Goal: Information Seeking & Learning: Find contact information

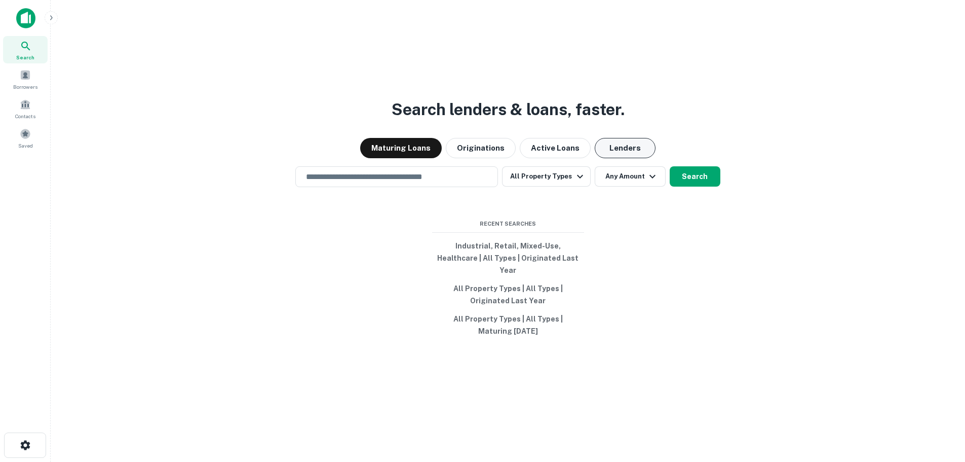
click at [639, 154] on button "Lenders" at bounding box center [625, 148] width 61 height 20
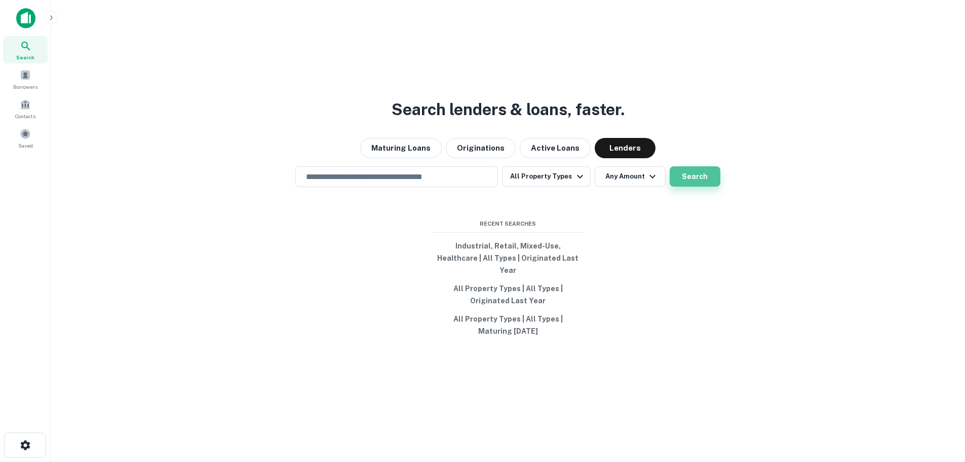
click at [697, 182] on button "Search" at bounding box center [695, 176] width 51 height 20
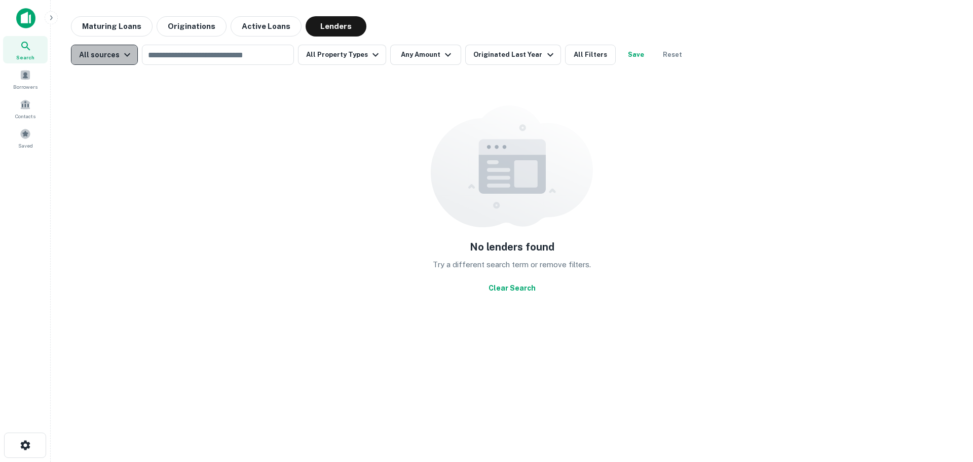
click at [126, 56] on icon "button" at bounding box center [127, 55] width 12 height 12
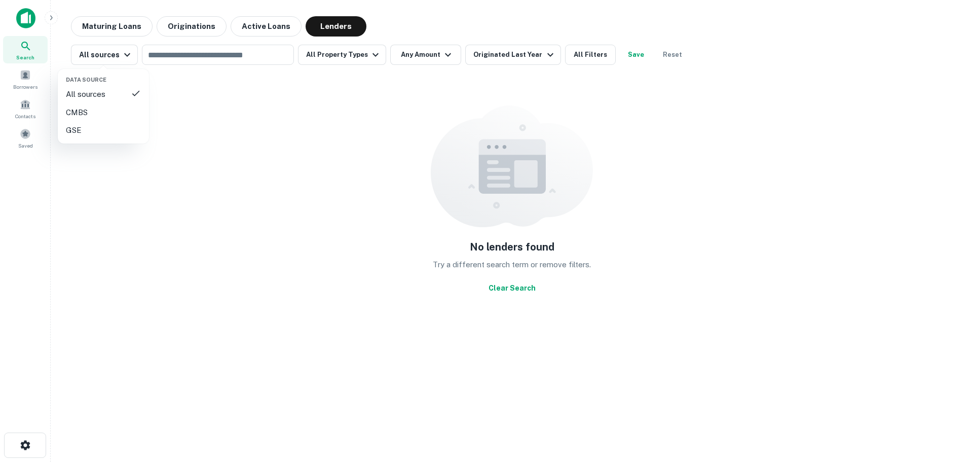
click at [174, 56] on div at bounding box center [486, 231] width 973 height 462
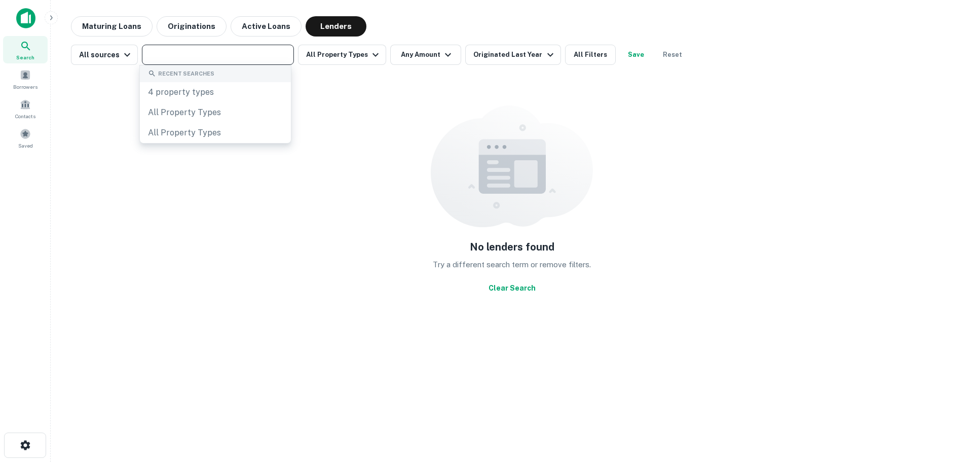
click at [195, 58] on input "text" at bounding box center [217, 55] width 144 height 14
type input "*****"
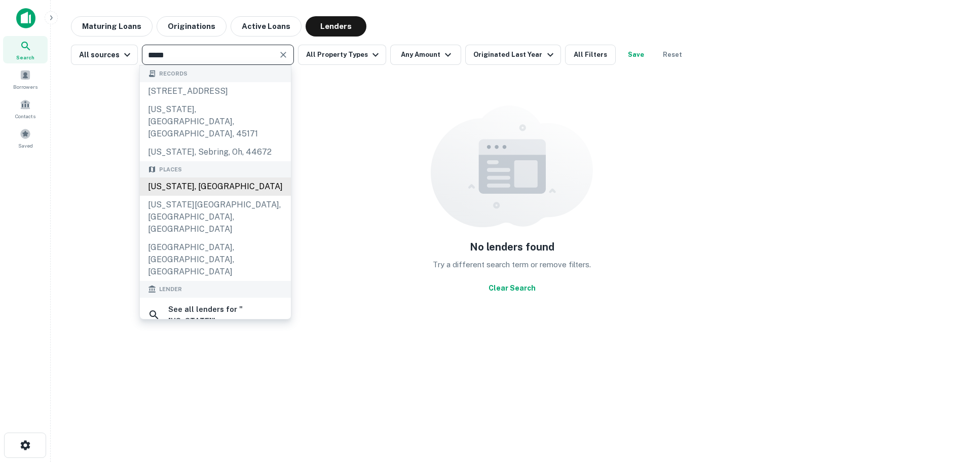
click at [186, 177] on div "[US_STATE], [GEOGRAPHIC_DATA]" at bounding box center [215, 186] width 151 height 18
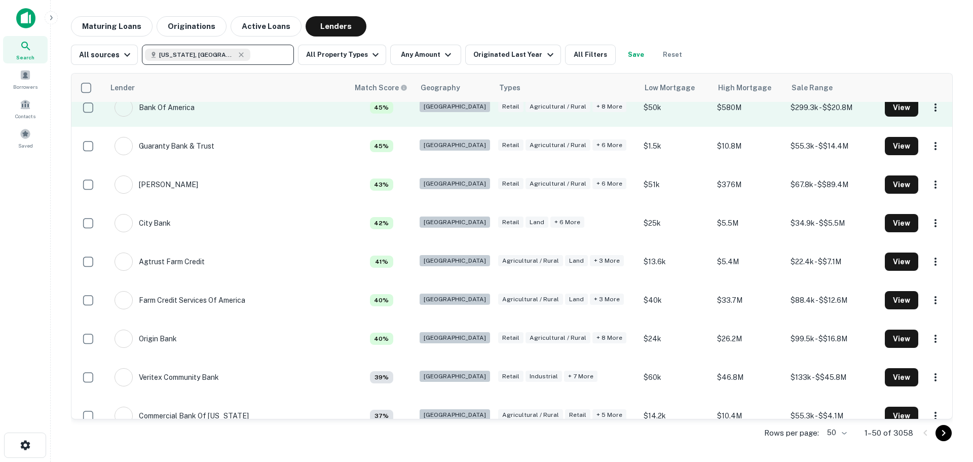
scroll to position [912, 0]
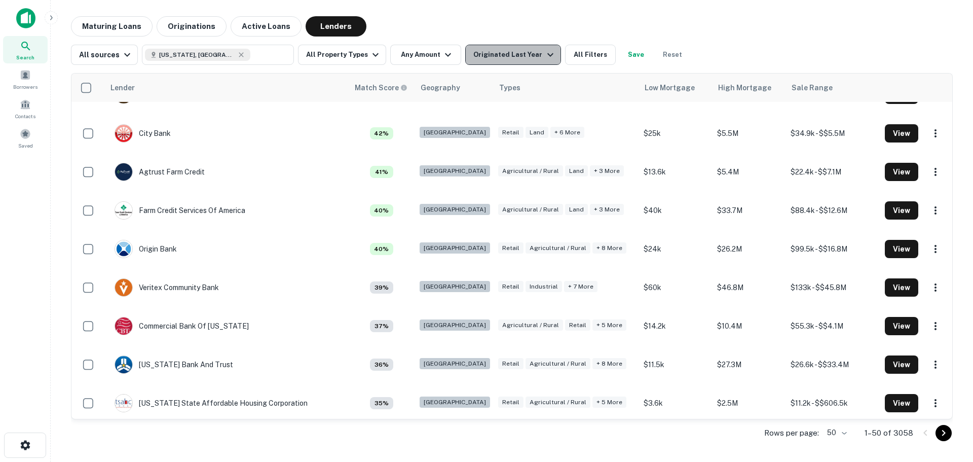
click at [539, 63] on button "Originated Last Year" at bounding box center [512, 55] width 95 height 20
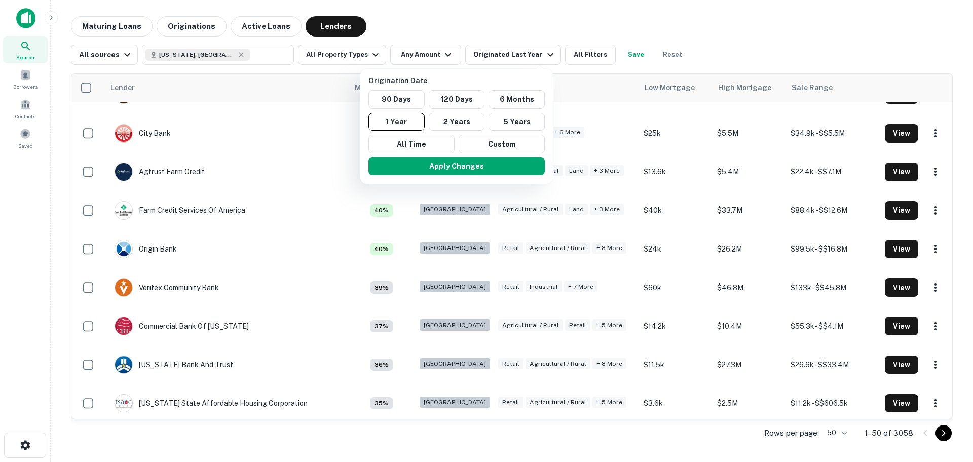
click at [434, 61] on div at bounding box center [486, 231] width 973 height 462
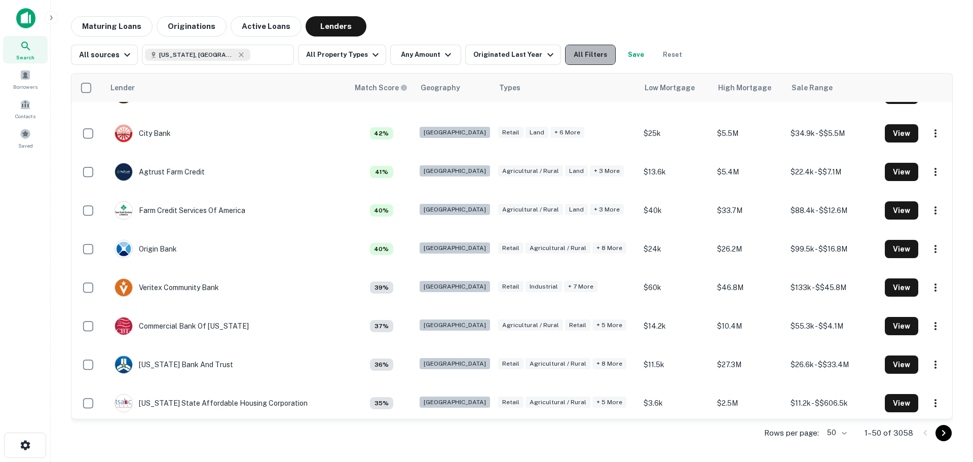
click at [580, 56] on button "All Filters" at bounding box center [590, 55] width 51 height 20
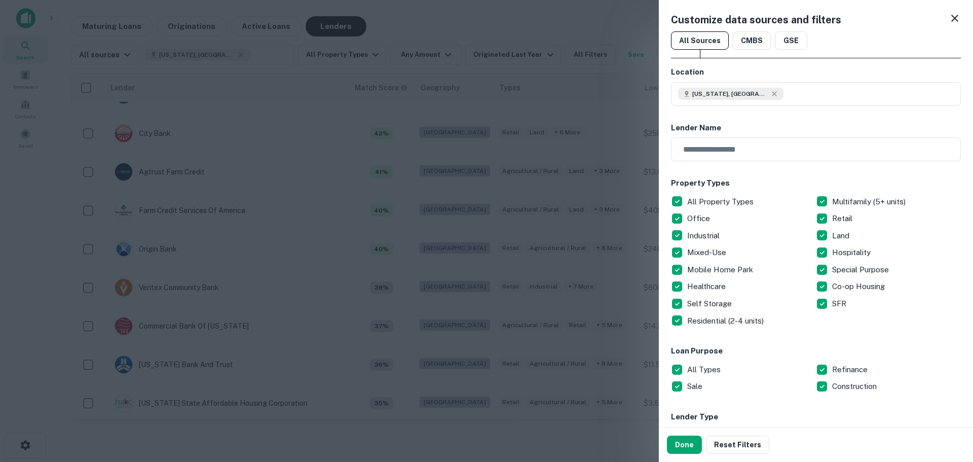
click at [702, 203] on p "All Property Types" at bounding box center [721, 202] width 68 height 12
click at [692, 236] on p "Industrial" at bounding box center [704, 236] width 34 height 12
click at [693, 217] on p "Office" at bounding box center [699, 218] width 25 height 12
click at [695, 252] on p "Mixed-Use" at bounding box center [707, 252] width 41 height 12
click at [716, 290] on p "Healthcare" at bounding box center [707, 286] width 41 height 12
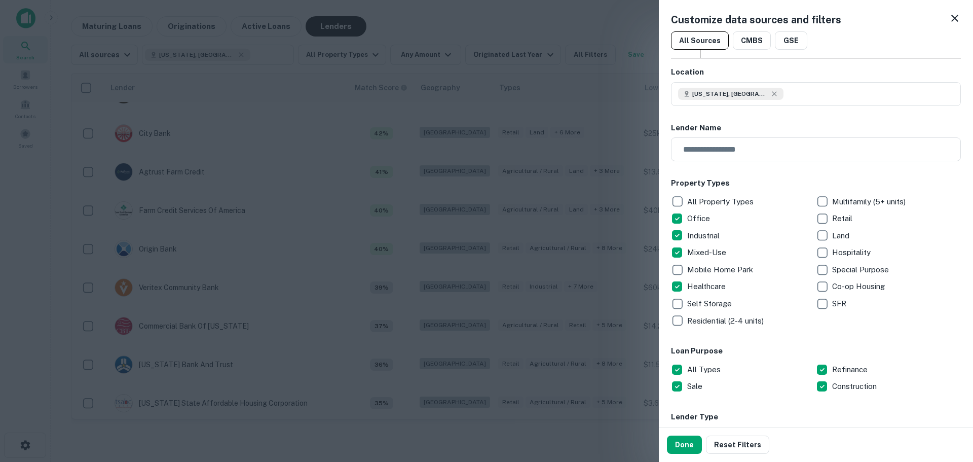
click at [834, 219] on p "Retail" at bounding box center [843, 218] width 22 height 12
click at [685, 447] on button "Done" at bounding box center [684, 444] width 35 height 18
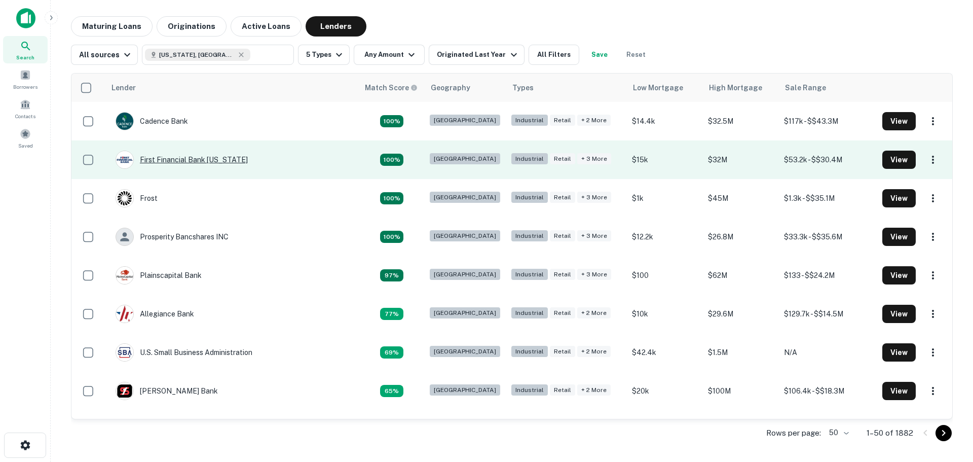
click at [147, 160] on div "First Financial Bank [US_STATE]" at bounding box center [182, 159] width 132 height 18
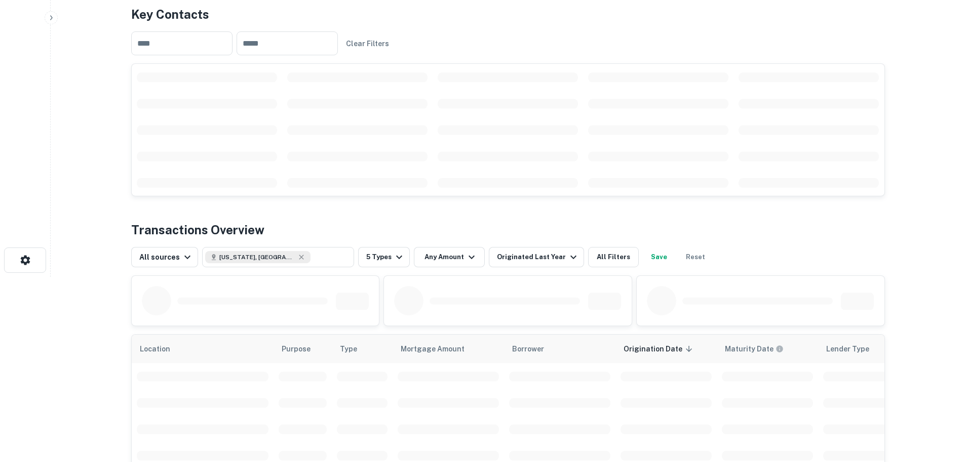
scroll to position [203, 0]
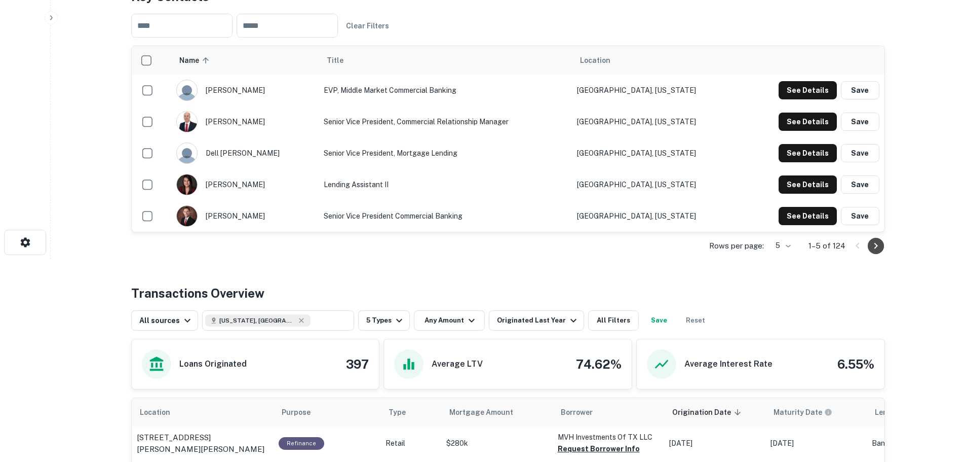
click at [872, 245] on icon "Go to next page" at bounding box center [876, 246] width 12 height 12
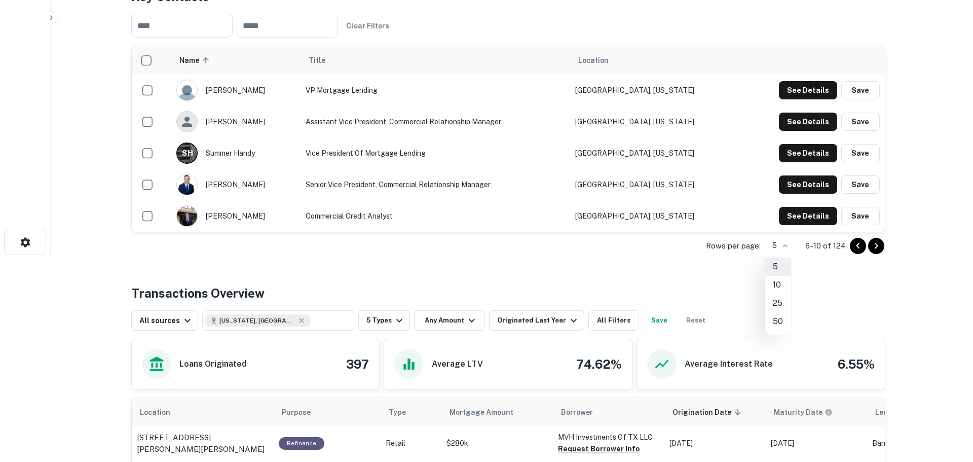
click at [789, 245] on body "Search Borrowers Contacts Saved Back to search First Financial Bank [US_STATE] …" at bounding box center [486, 28] width 973 height 462
click at [783, 322] on li "50" at bounding box center [778, 321] width 26 height 18
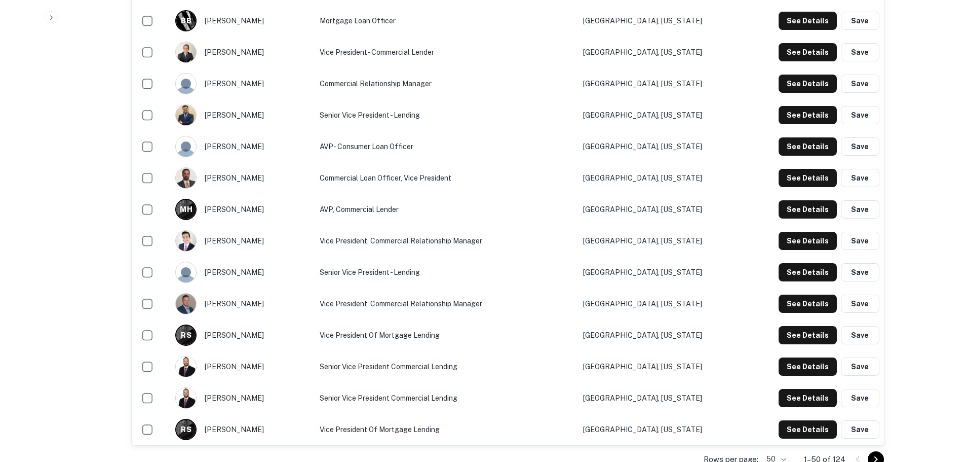
scroll to position [1419, 0]
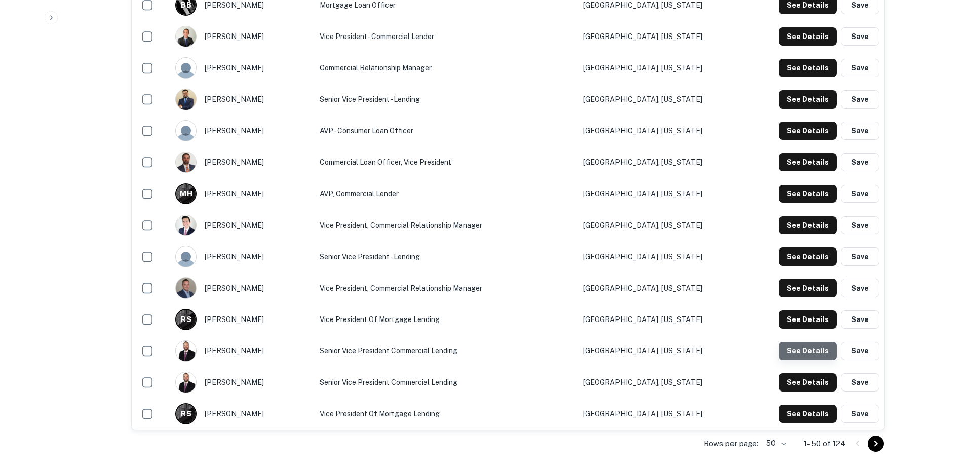
click at [812, 347] on button "See Details" at bounding box center [808, 350] width 58 height 18
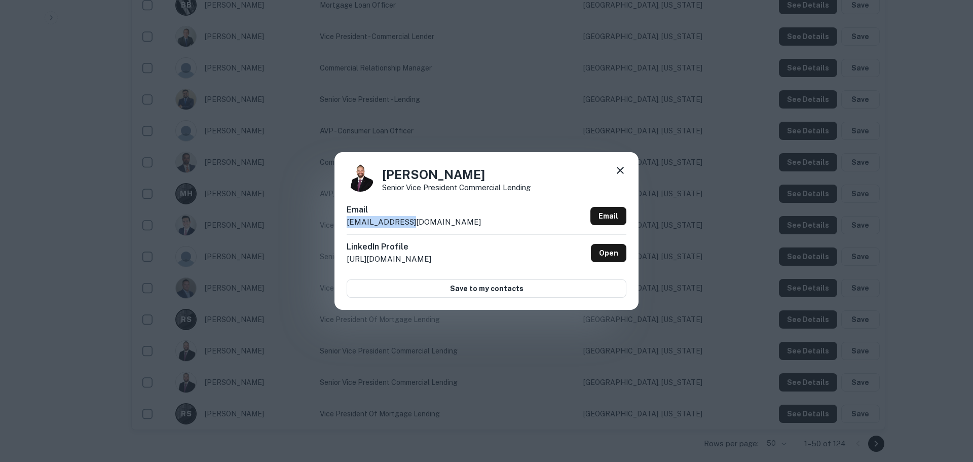
drag, startPoint x: 417, startPoint y: 225, endPoint x: 328, endPoint y: 217, distance: 89.5
click at [328, 217] on div "[PERSON_NAME] Senior Vice President Commercial Lending Email [EMAIL_ADDRESS][DO…" at bounding box center [486, 231] width 973 height 462
copy p "[EMAIL_ADDRESS][DOMAIN_NAME]"
click at [624, 170] on icon at bounding box center [620, 170] width 12 height 12
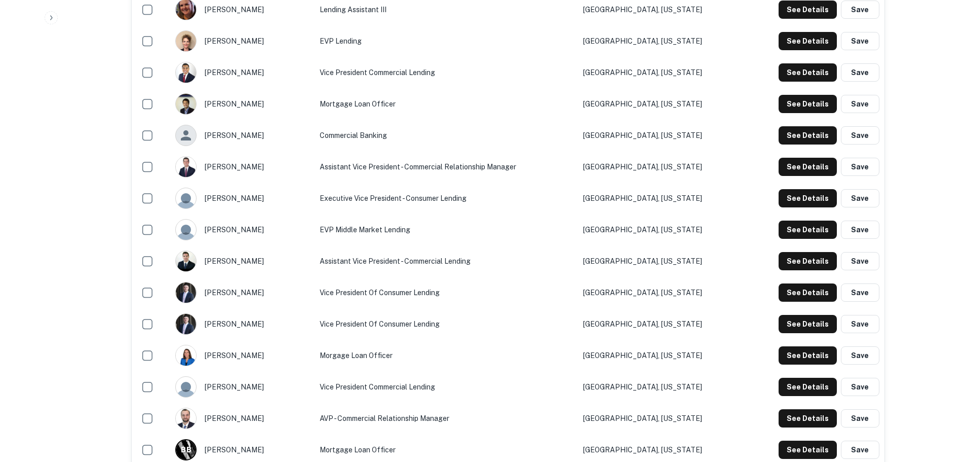
scroll to position [963, 0]
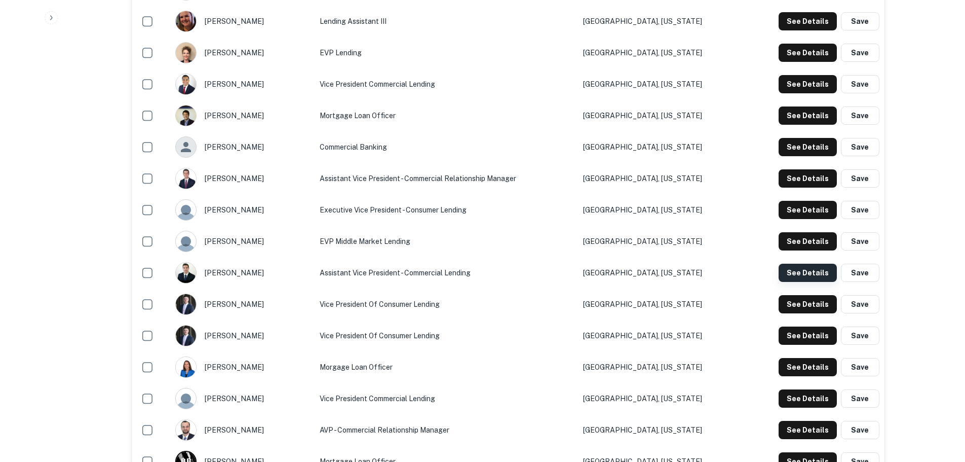
click at [808, 272] on button "See Details" at bounding box center [808, 272] width 58 height 18
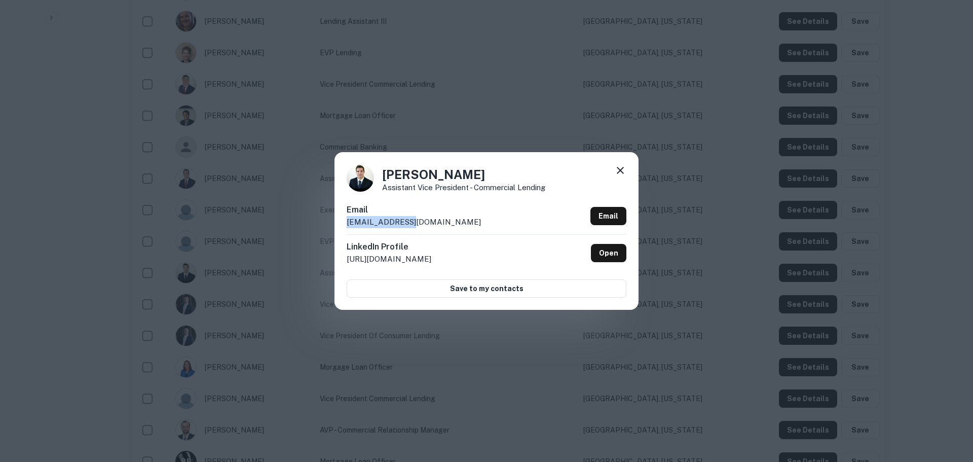
drag, startPoint x: 412, startPoint y: 219, endPoint x: 336, endPoint y: 217, distance: 76.0
click at [336, 217] on div "[PERSON_NAME] Assistant Vice President - Commercial Lending Email [EMAIL_ADDRES…" at bounding box center [486, 230] width 304 height 157
copy p "[EMAIL_ADDRESS][DOMAIN_NAME]"
click at [617, 170] on icon at bounding box center [620, 170] width 12 height 12
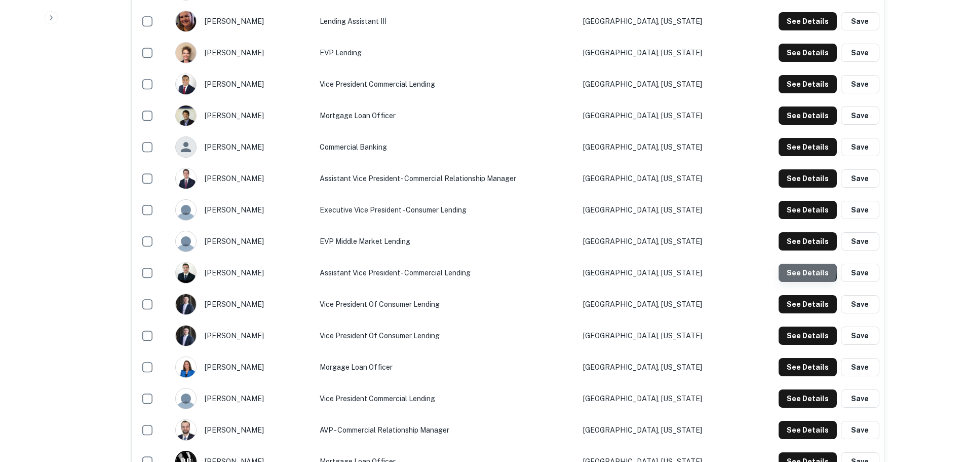
click at [803, 269] on button "See Details" at bounding box center [808, 272] width 58 height 18
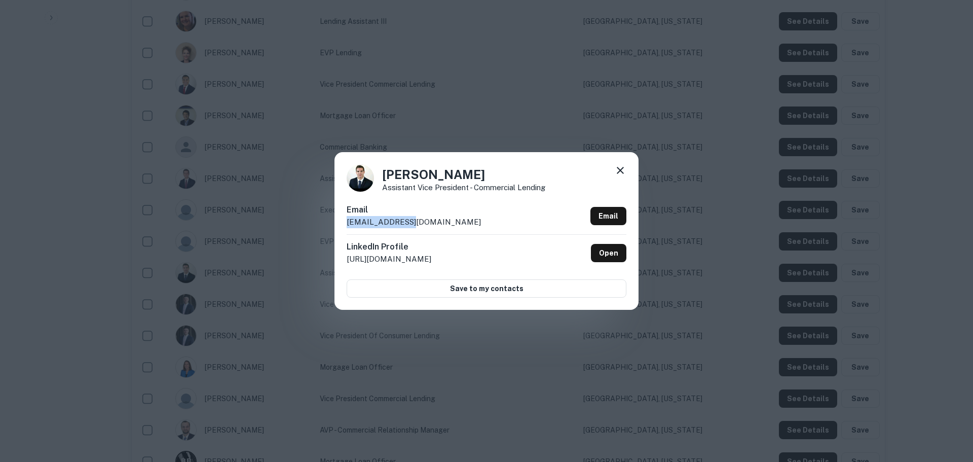
drag, startPoint x: 384, startPoint y: 224, endPoint x: 341, endPoint y: 224, distance: 43.1
click at [341, 224] on div "[PERSON_NAME] Assistant Vice President - Commercial Lending Email [EMAIL_ADDRES…" at bounding box center [486, 230] width 304 height 157
copy p "[EMAIL_ADDRESS][DOMAIN_NAME]"
click at [616, 170] on icon at bounding box center [620, 170] width 12 height 12
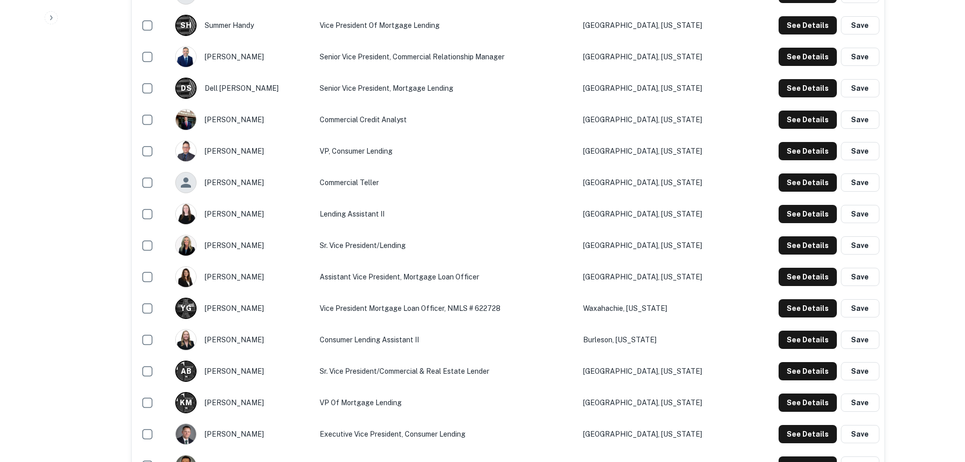
scroll to position [405, 0]
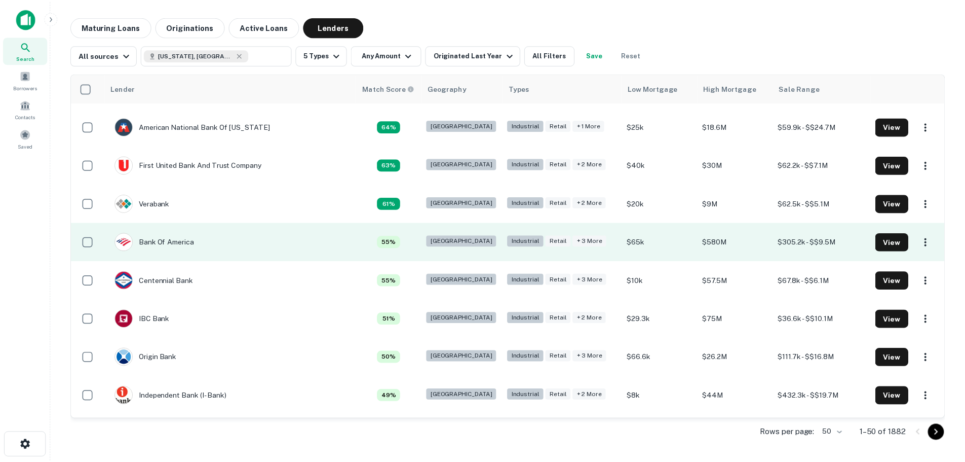
scroll to position [304, 0]
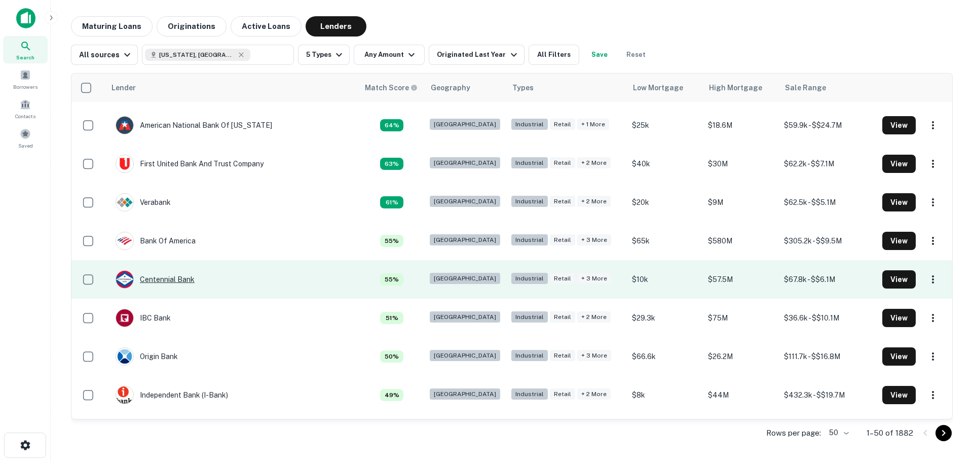
click at [154, 279] on div "Centennial Bank" at bounding box center [155, 279] width 79 height 18
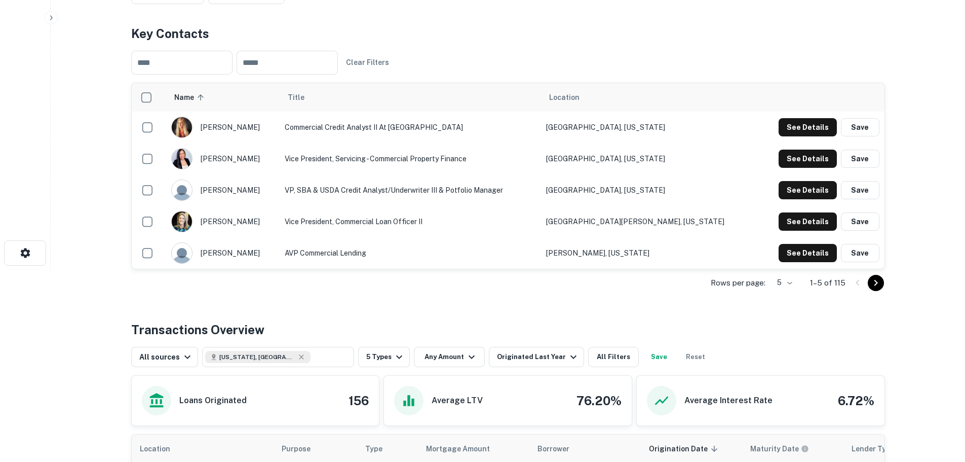
scroll to position [203, 0]
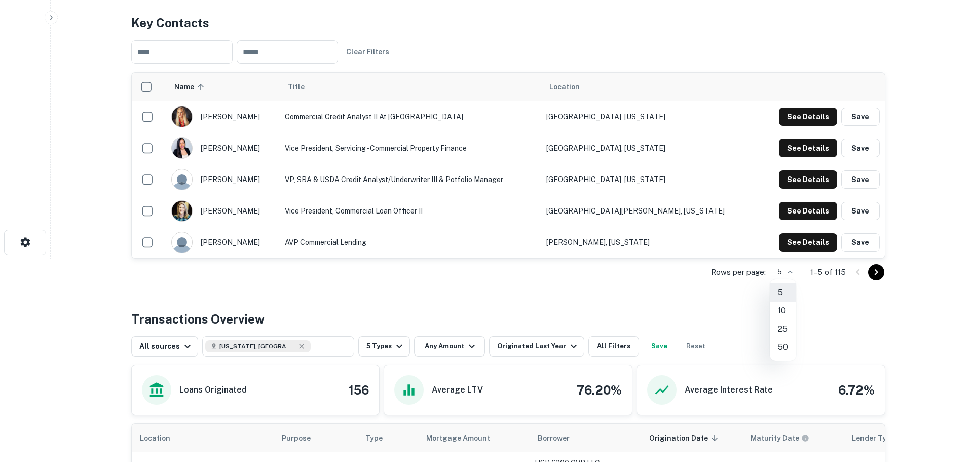
click at [778, 259] on body "Search Borrowers Contacts Saved Back to search Centennial Bank Description Cent…" at bounding box center [486, 28] width 973 height 462
click at [789, 329] on li "25" at bounding box center [783, 329] width 26 height 18
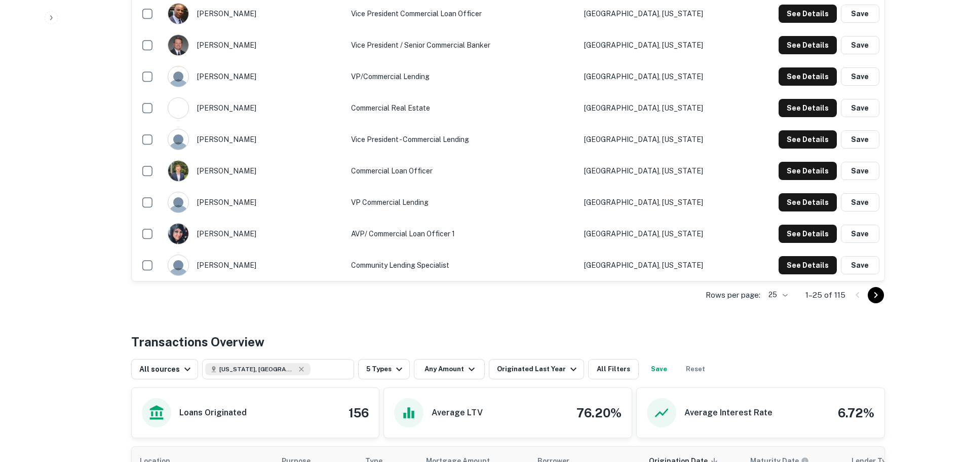
scroll to position [811, 0]
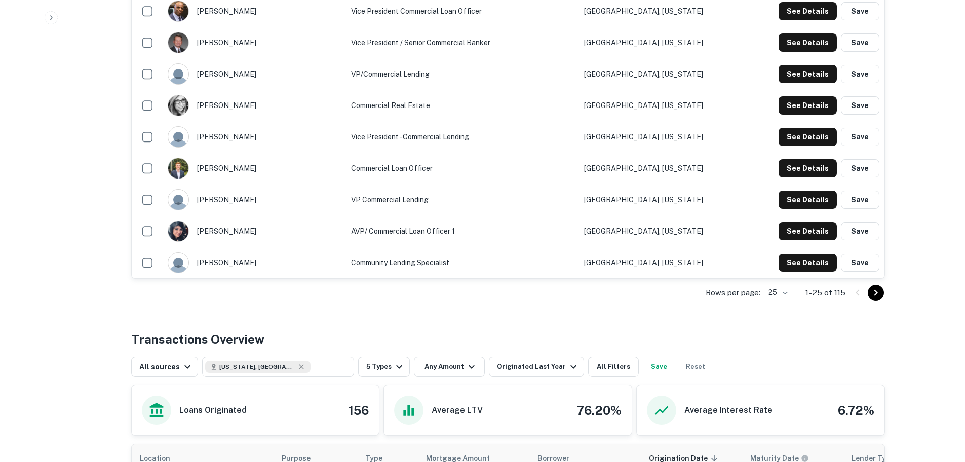
click at [872, 293] on icon "Go to next page" at bounding box center [876, 292] width 12 height 12
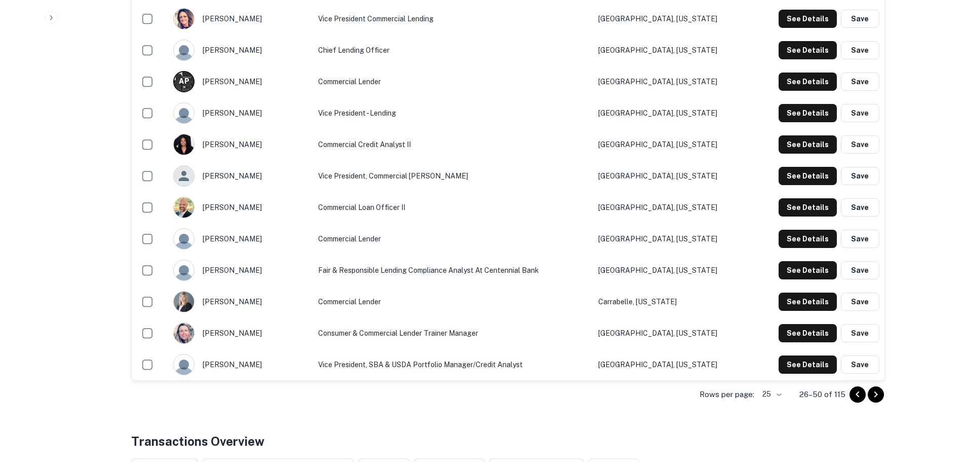
scroll to position [709, 0]
click at [878, 394] on icon "Go to next page" at bounding box center [876, 394] width 12 height 12
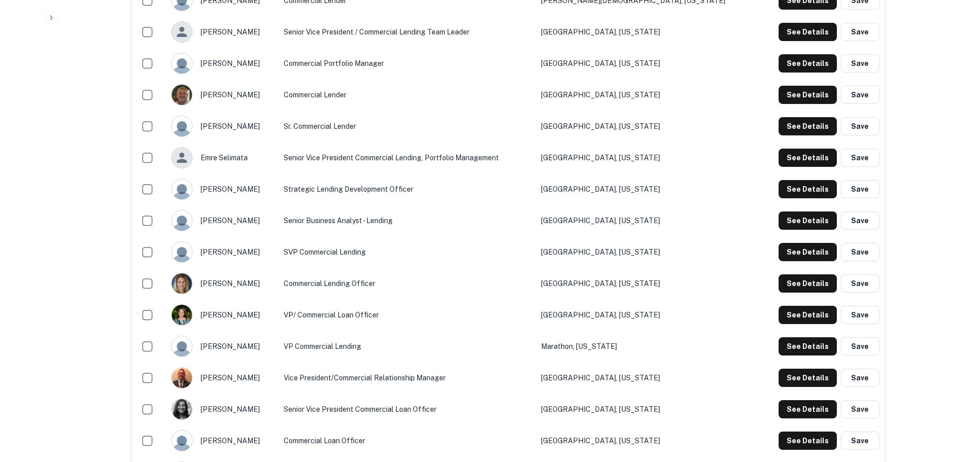
scroll to position [760, 0]
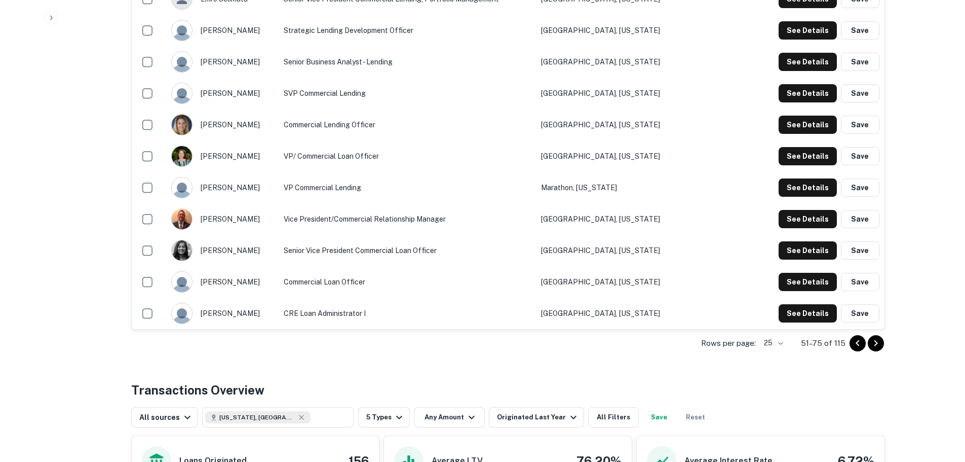
click at [880, 346] on icon "Go to next page" at bounding box center [876, 343] width 12 height 12
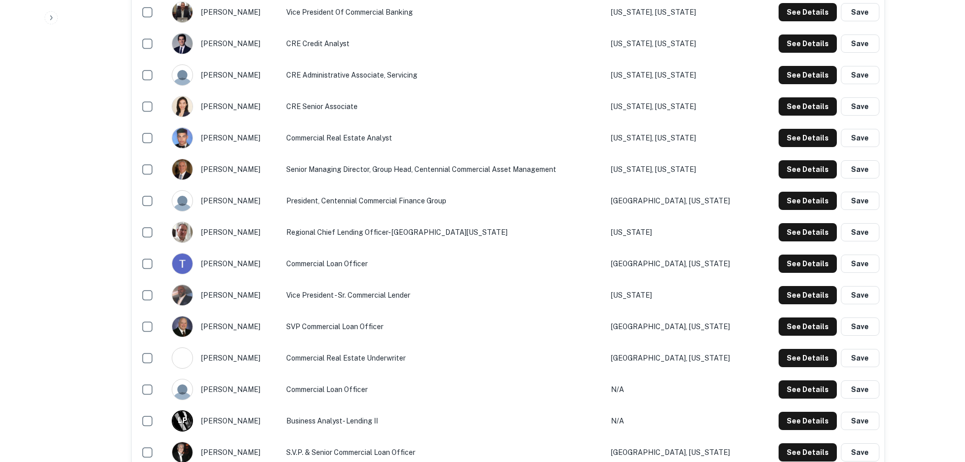
scroll to position [811, 0]
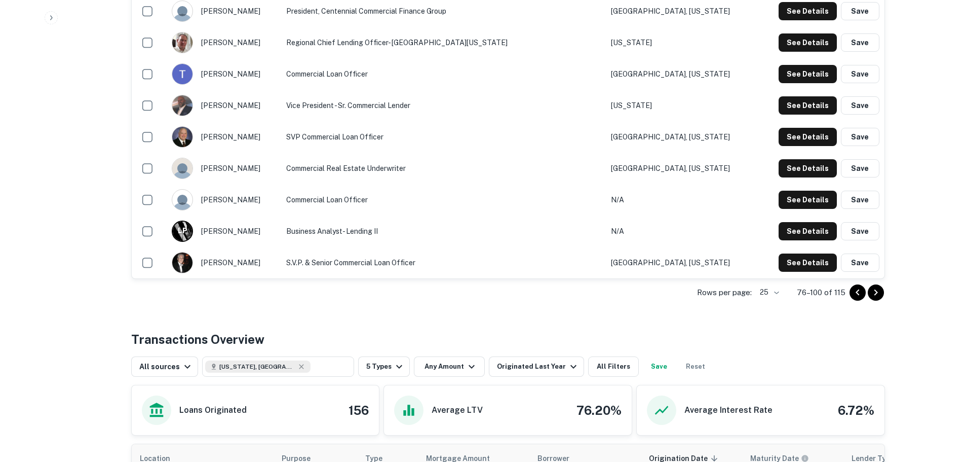
click at [874, 293] on icon "Go to next page" at bounding box center [876, 292] width 12 height 12
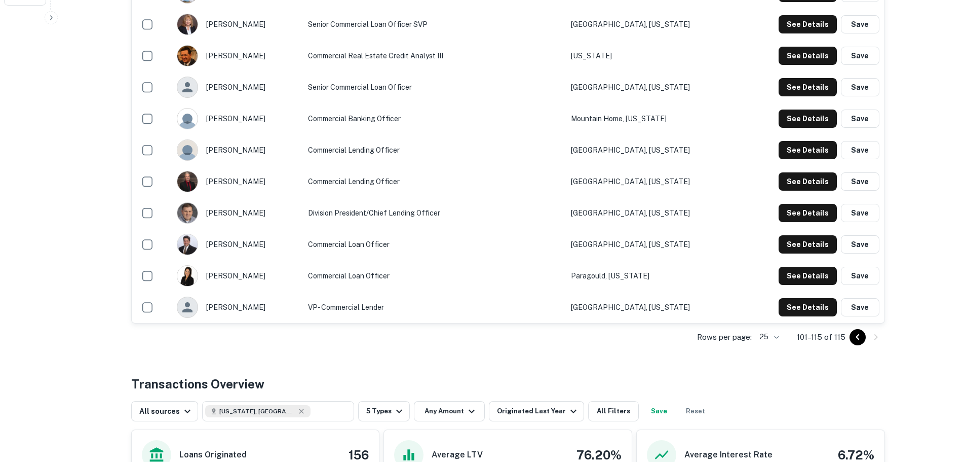
scroll to position [456, 0]
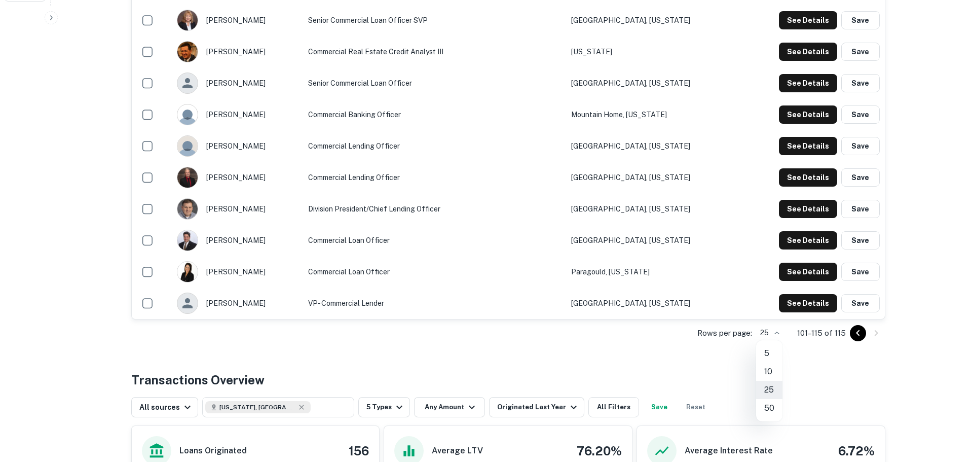
click at [815, 379] on div at bounding box center [486, 231] width 973 height 462
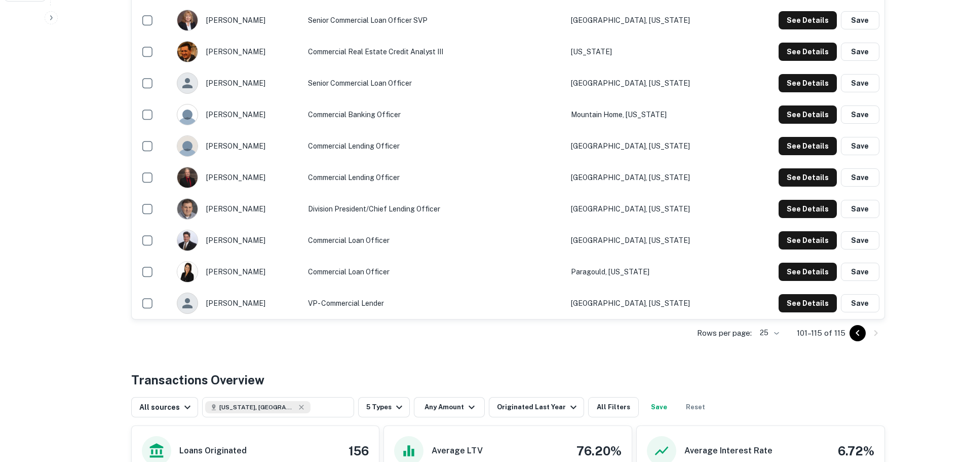
click at [809, 328] on p "101–115 of 115" at bounding box center [821, 333] width 49 height 12
click at [850, 330] on button "Go to previous page" at bounding box center [858, 333] width 16 height 16
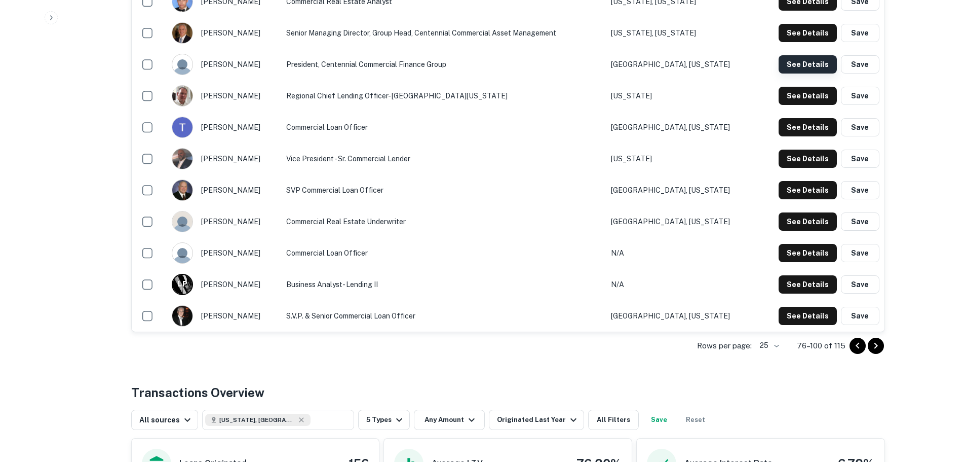
scroll to position [760, 0]
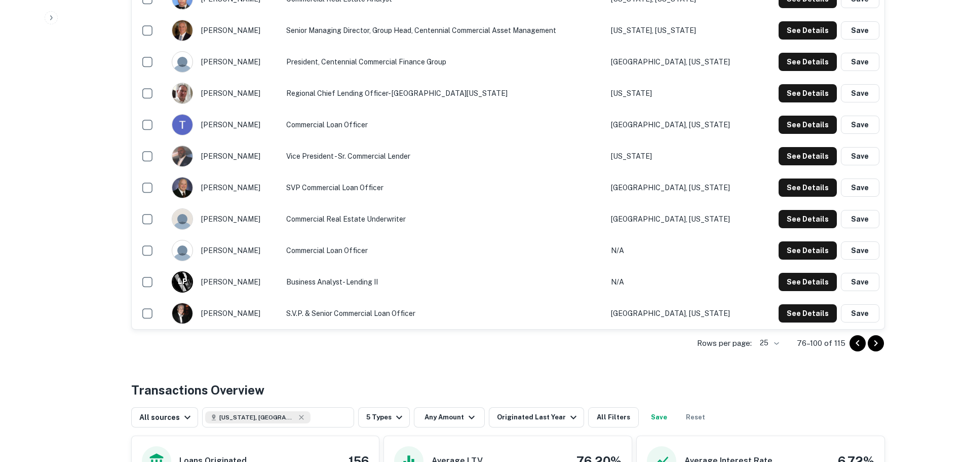
click at [856, 346] on icon "Go to previous page" at bounding box center [858, 343] width 12 height 12
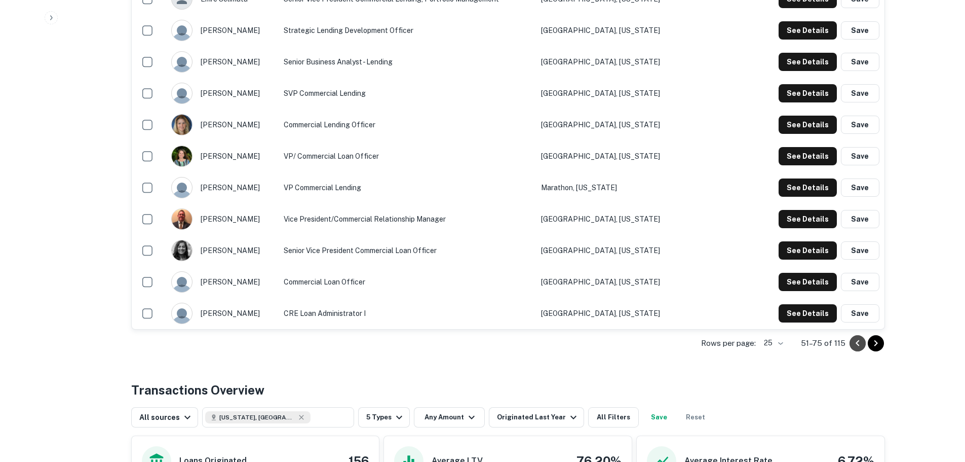
click at [856, 346] on icon "Go to previous page" at bounding box center [858, 343] width 12 height 12
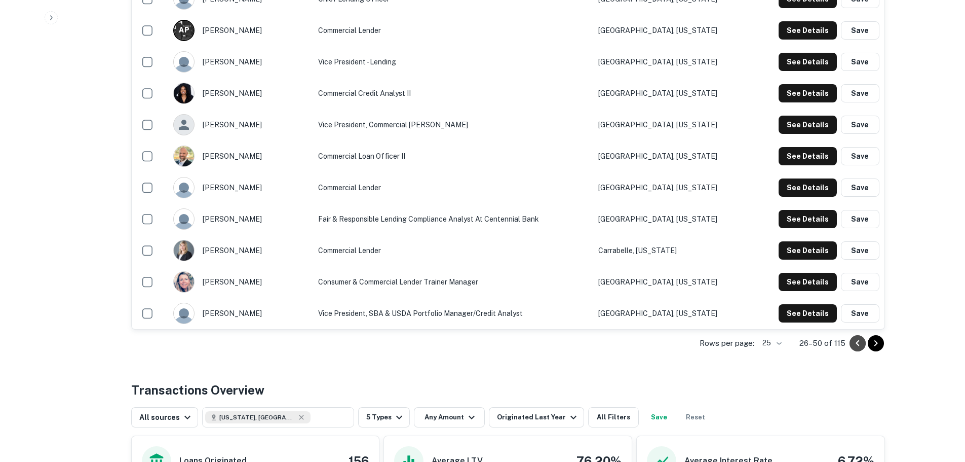
click at [857, 346] on icon "Go to previous page" at bounding box center [858, 343] width 12 height 12
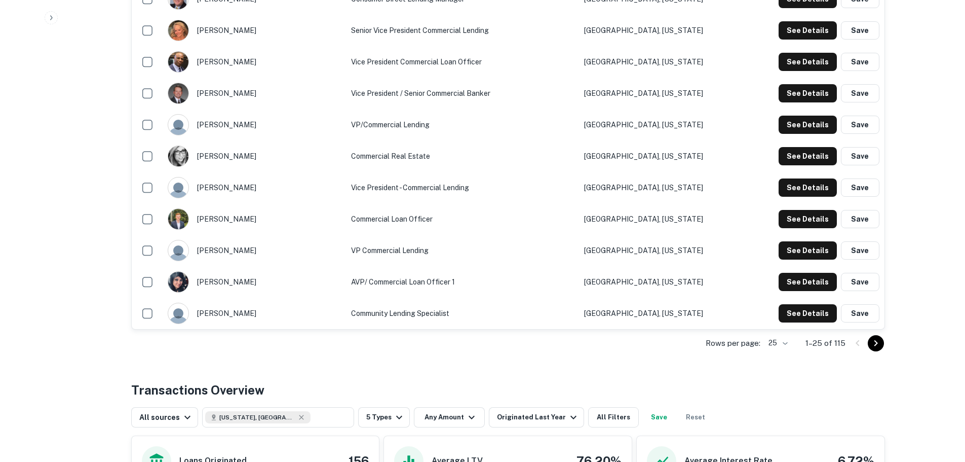
click at [858, 343] on div at bounding box center [867, 343] width 34 height 16
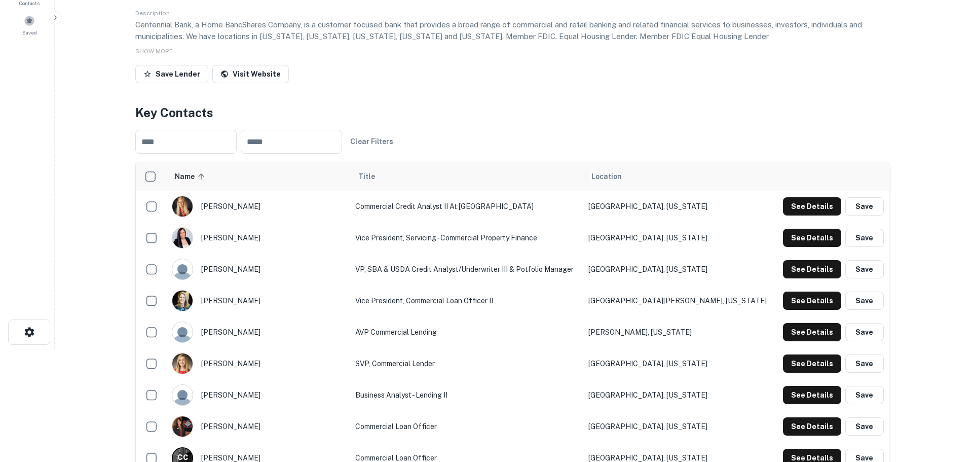
scroll to position [0, 0]
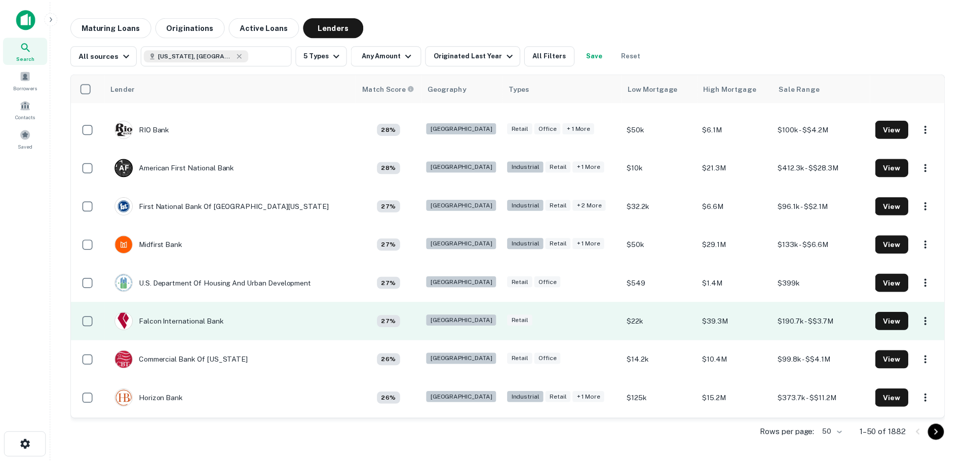
scroll to position [1609, 0]
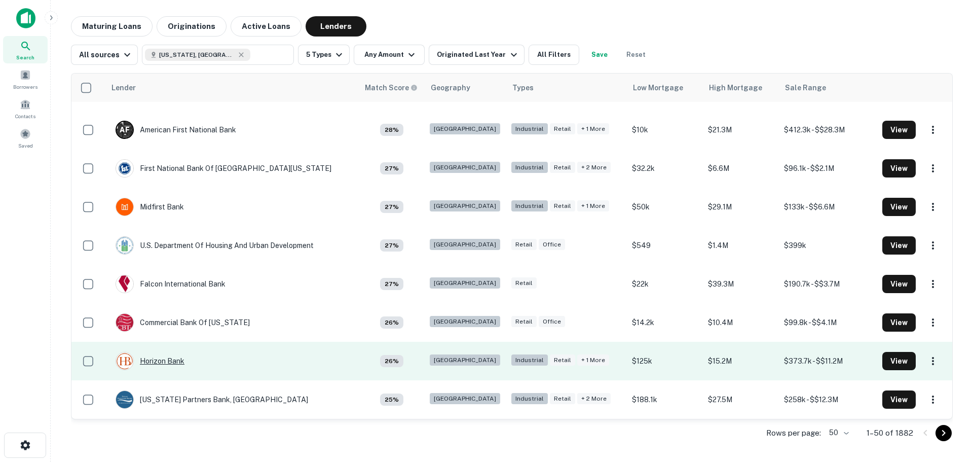
click at [166, 361] on div "Horizon Bank" at bounding box center [150, 361] width 69 height 18
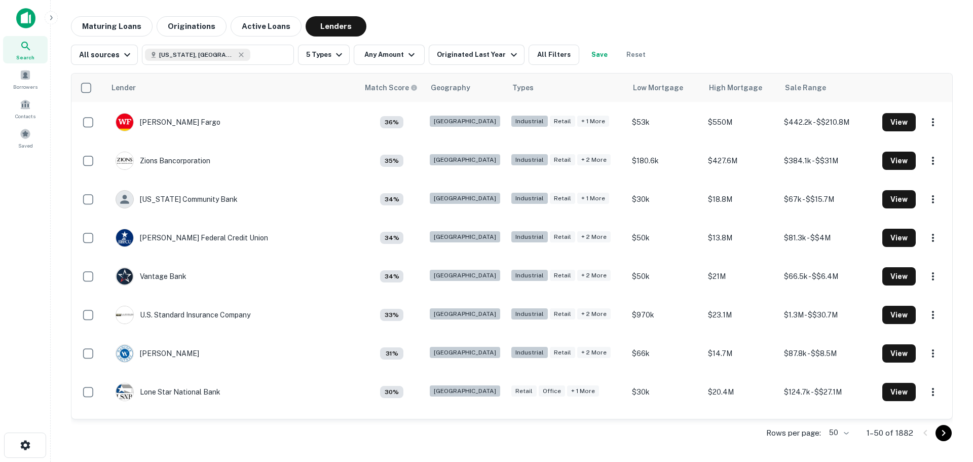
scroll to position [849, 0]
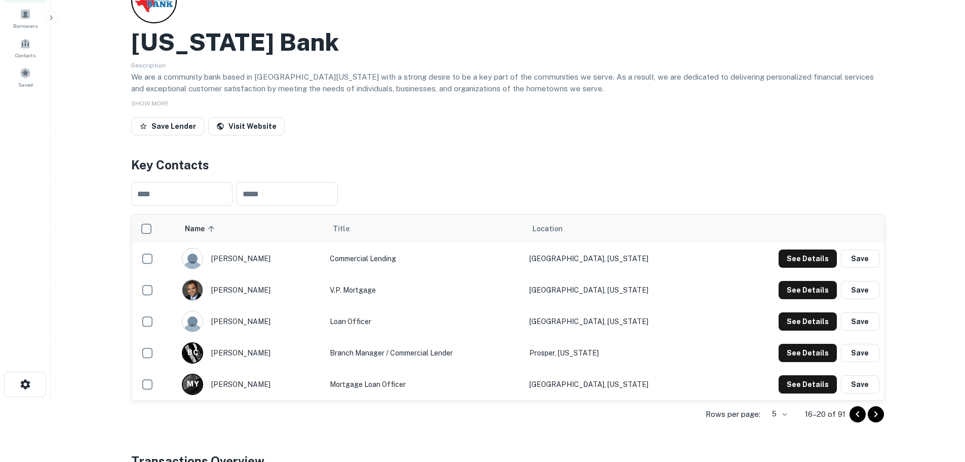
scroll to position [23, 0]
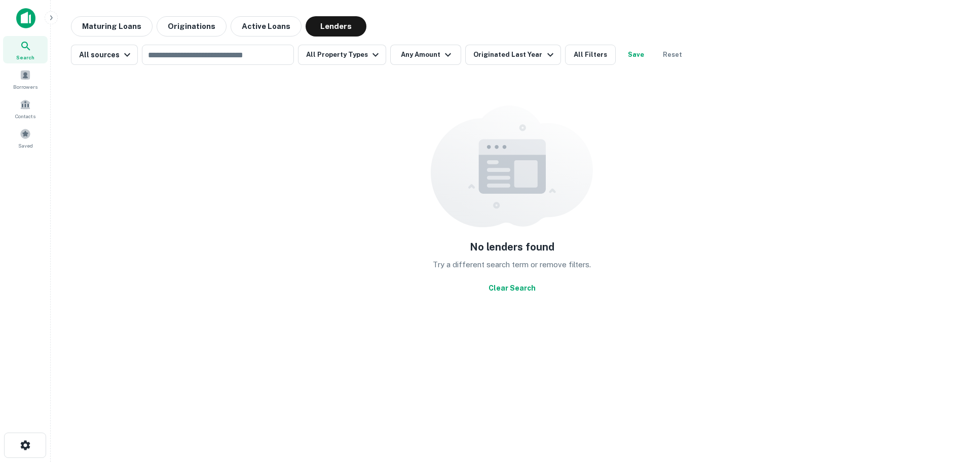
click at [215, 225] on div "No lenders found Try a different search term or remove filters. Clear Search" at bounding box center [512, 201] width 882 height 256
